Goal: Task Accomplishment & Management: Use online tool/utility

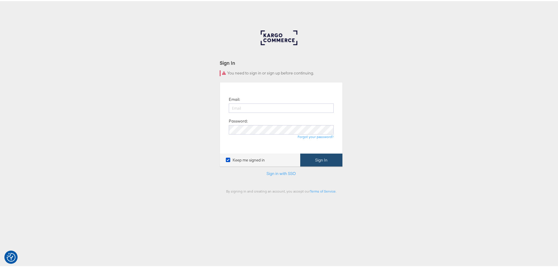
type input "jwashington3@anthropologie.com"
click at [317, 160] on button "Sign In" at bounding box center [321, 158] width 42 height 13
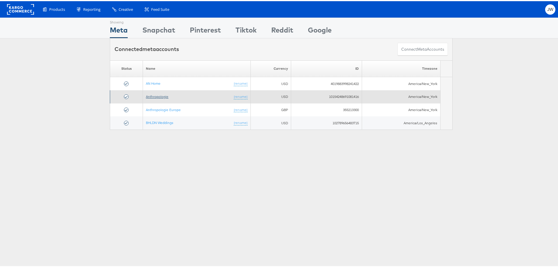
click at [160, 97] on link "Anthropologie" at bounding box center [157, 95] width 23 height 4
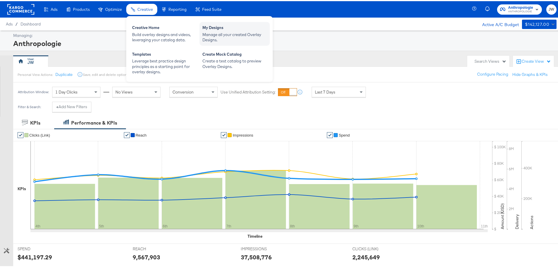
click at [223, 31] on div "Manage all your created Overlay Designs." at bounding box center [234, 36] width 64 height 11
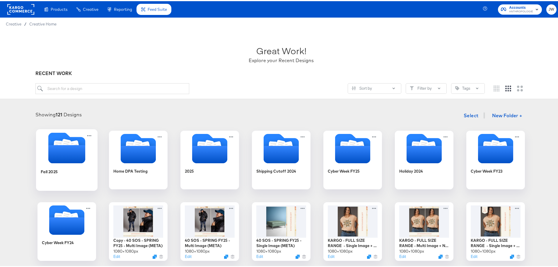
click at [63, 169] on div "Fall 2025" at bounding box center [67, 174] width 52 height 23
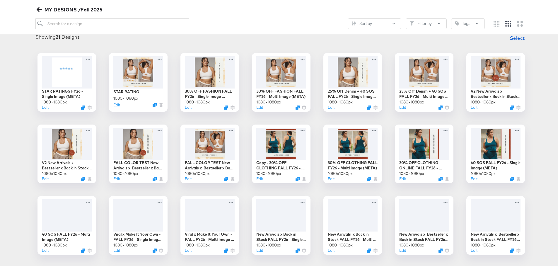
scroll to position [88, 0]
